Goal: Task Accomplishment & Management: Manage account settings

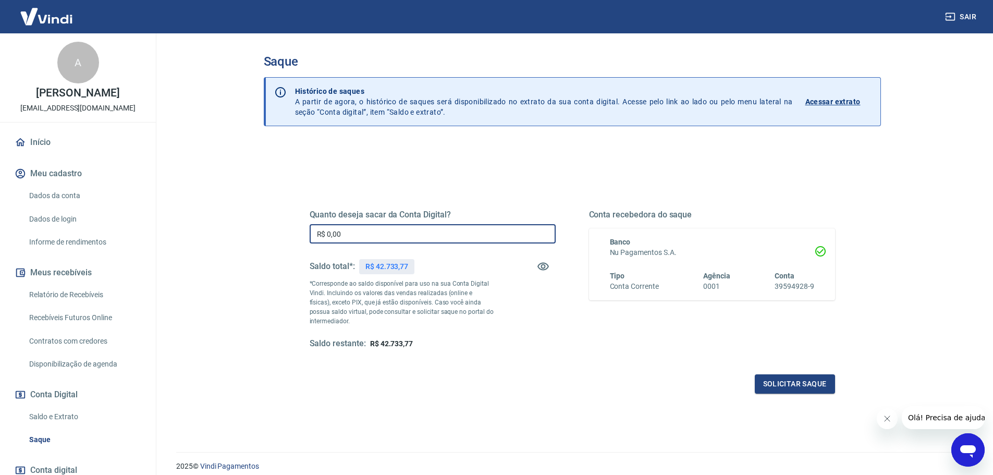
drag, startPoint x: 377, startPoint y: 237, endPoint x: 273, endPoint y: 232, distance: 104.3
click at [274, 233] on div "Quanto deseja sacar da Conta Digital? R$ 0,00 ​ Saldo total*: R$ 42.733,77 *Cor…" at bounding box center [572, 329] width 617 height 373
type input "R$ 5.000,00"
click at [890, 414] on button "Fechar mensagem da empresa" at bounding box center [886, 418] width 21 height 21
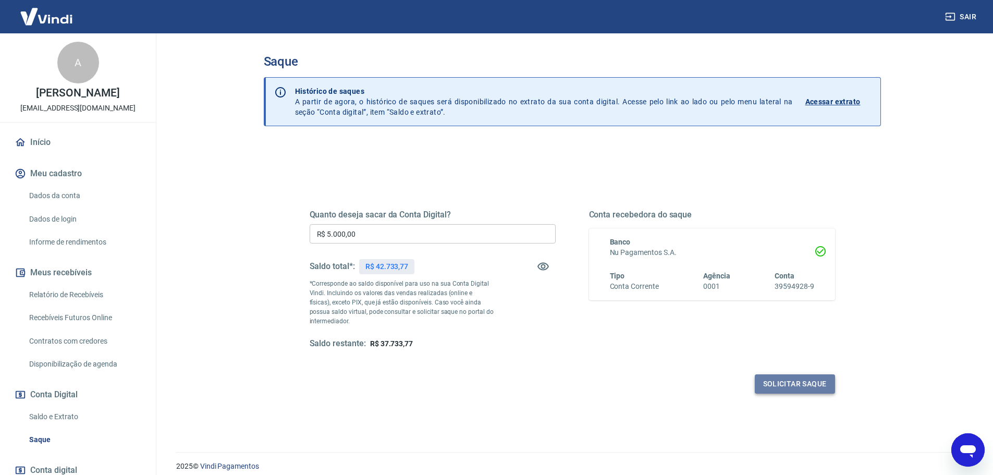
click at [780, 379] on button "Solicitar saque" at bounding box center [795, 383] width 80 height 19
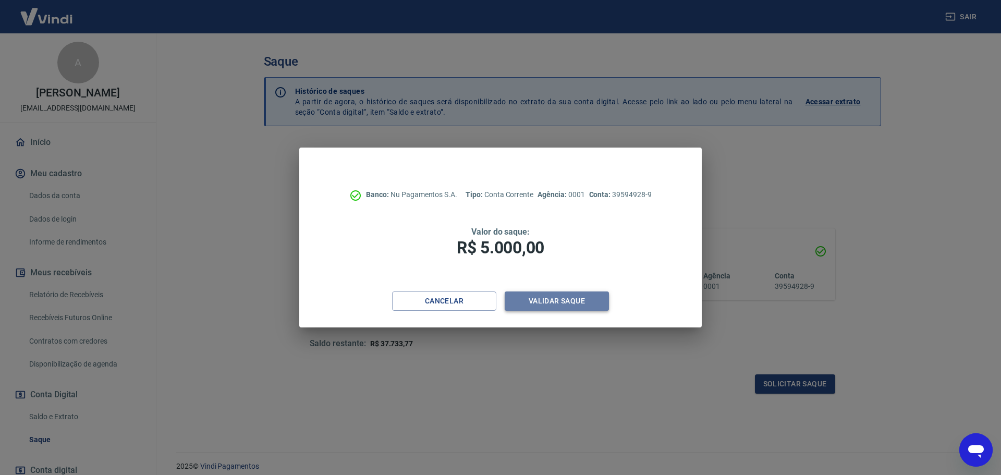
click at [555, 294] on button "Validar saque" at bounding box center [557, 300] width 104 height 19
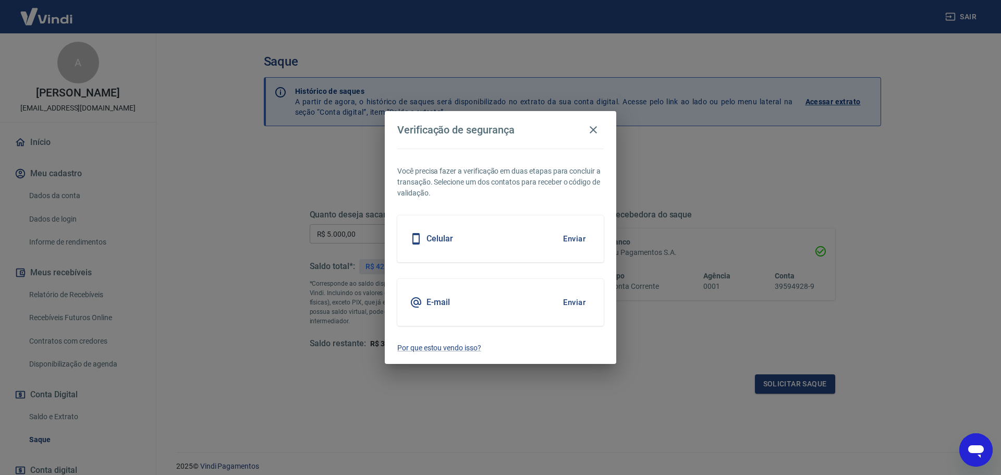
click at [581, 303] on button "Enviar" at bounding box center [574, 302] width 34 height 22
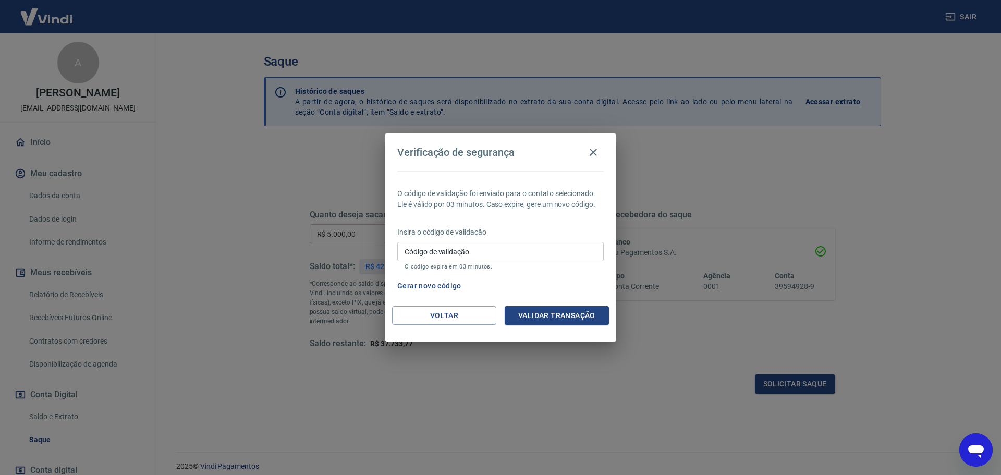
click at [457, 251] on input "Código de validação" at bounding box center [500, 251] width 206 height 19
type input "979936"
click at [563, 318] on button "Validar transação" at bounding box center [557, 315] width 104 height 19
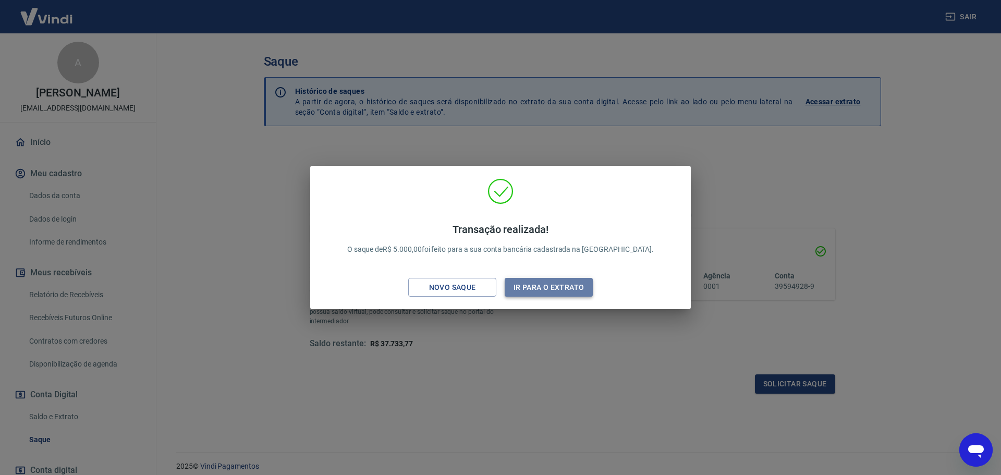
click at [554, 289] on button "Ir para o extrato" at bounding box center [549, 287] width 88 height 19
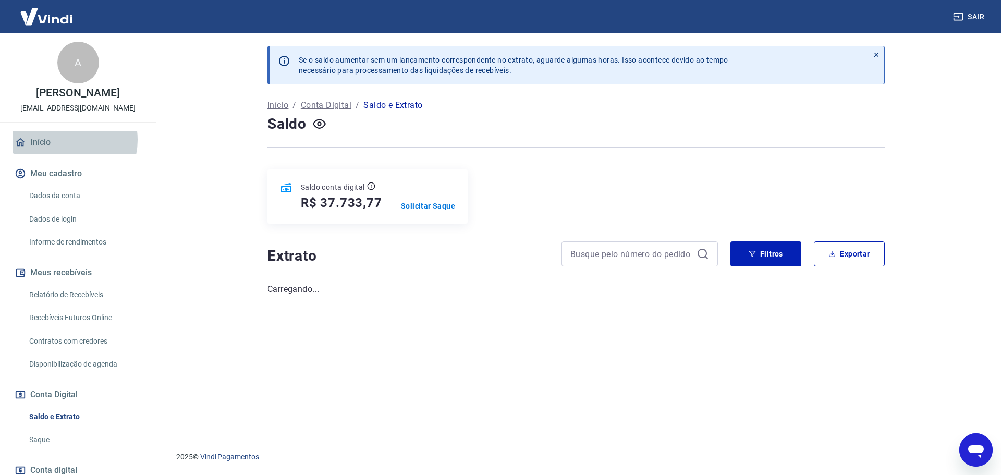
click at [65, 140] on link "Início" at bounding box center [78, 142] width 131 height 23
